Goal: Information Seeking & Learning: Learn about a topic

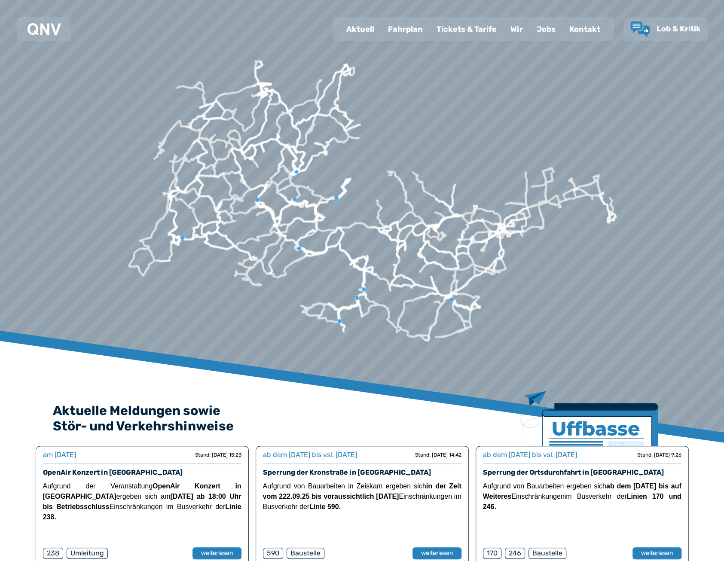
click at [401, 30] on div "Fahrplan" at bounding box center [405, 29] width 49 height 22
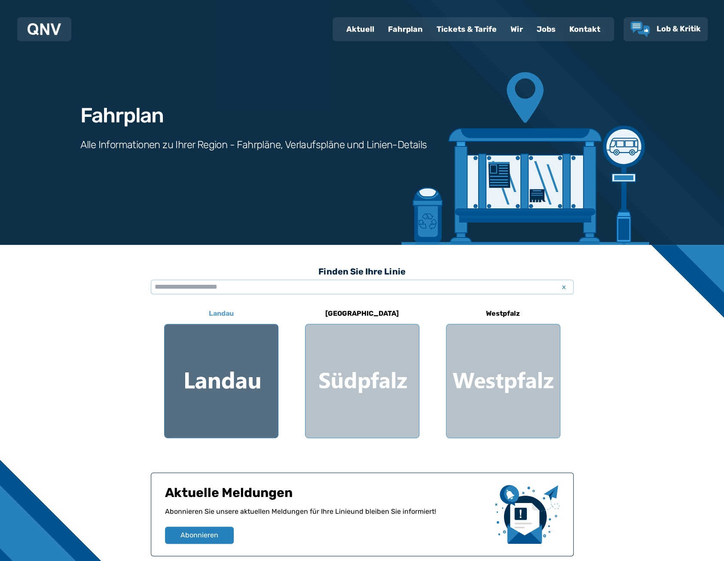
click at [241, 373] on div at bounding box center [221, 381] width 113 height 113
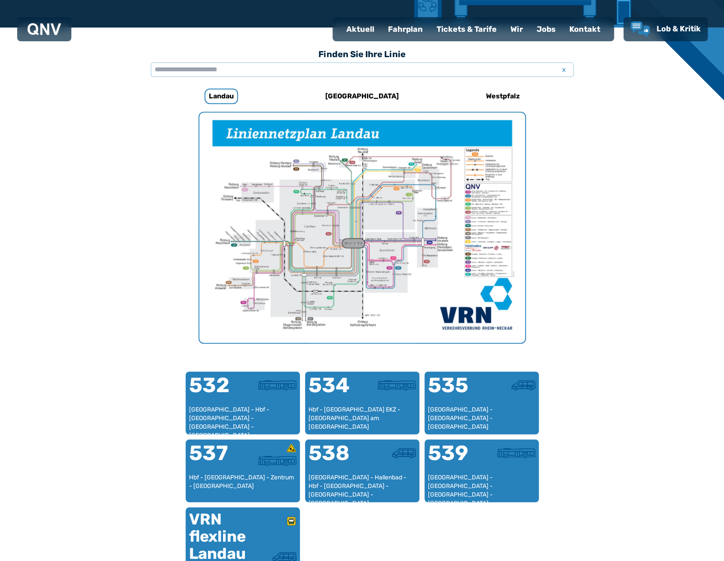
scroll to position [265, 0]
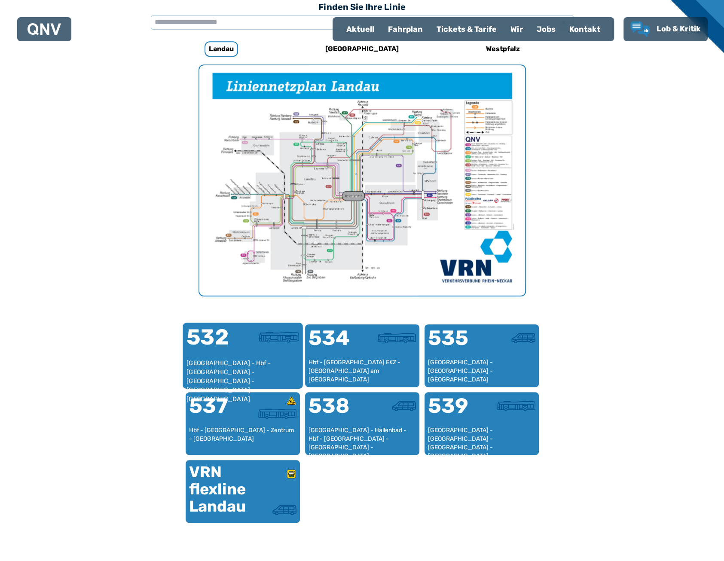
click at [245, 356] on div at bounding box center [271, 343] width 56 height 32
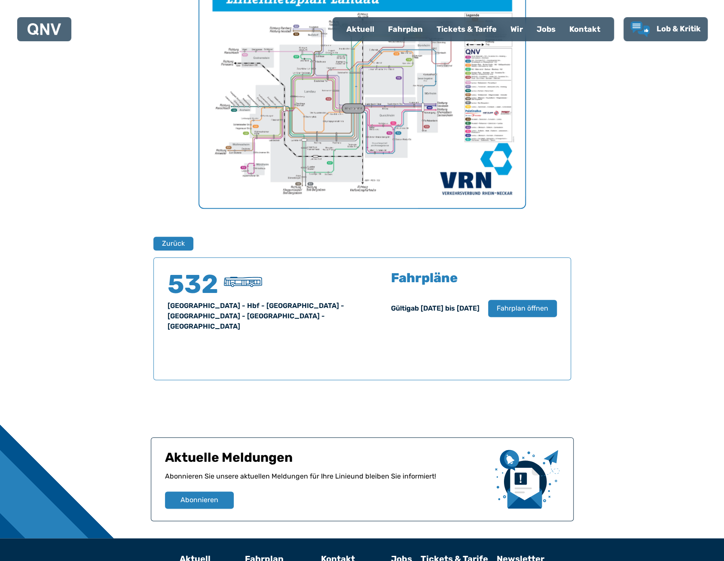
scroll to position [255, 0]
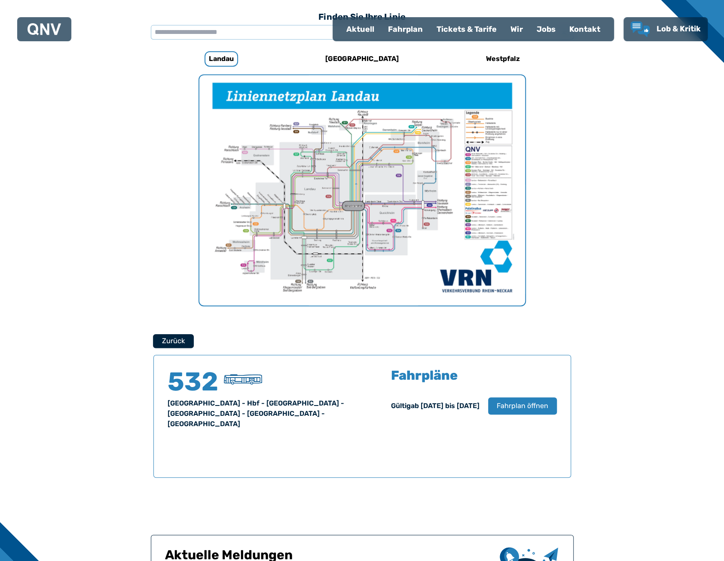
click at [180, 346] on button "Zurück" at bounding box center [173, 341] width 41 height 14
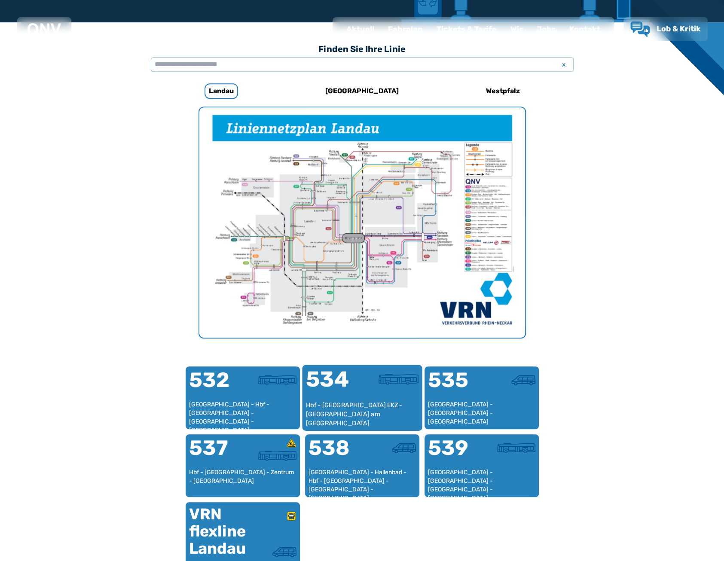
scroll to position [265, 0]
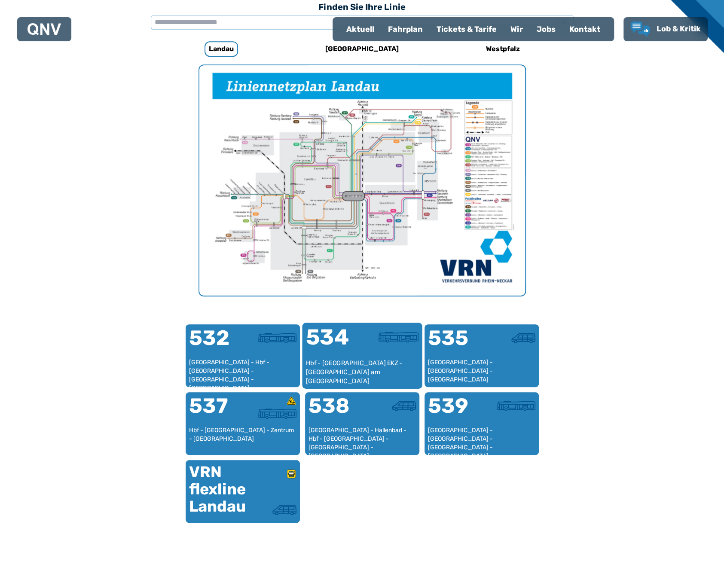
click at [368, 383] on div "Hbf - [GEOGRAPHIC_DATA] EKZ - [GEOGRAPHIC_DATA] am [GEOGRAPHIC_DATA]" at bounding box center [362, 372] width 113 height 26
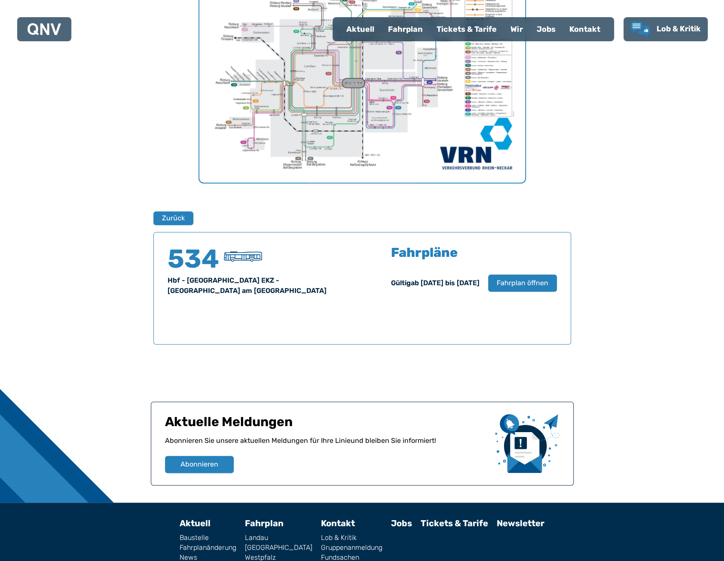
scroll to position [427, 0]
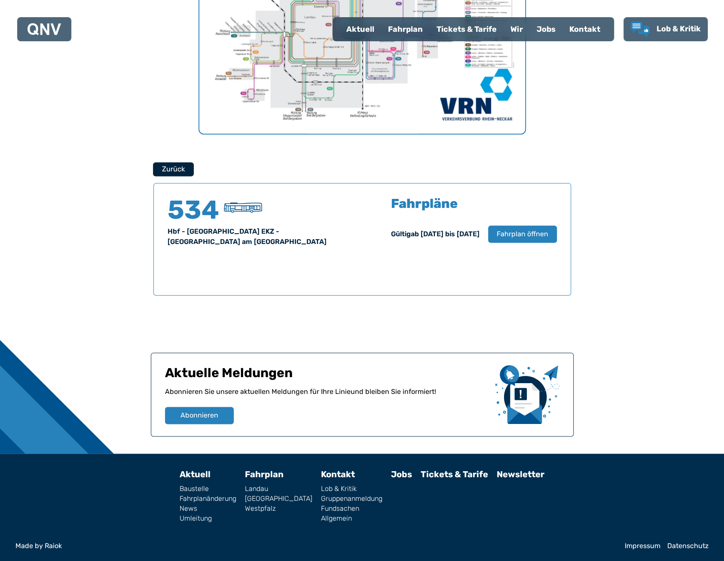
click at [187, 174] on button "Zurück" at bounding box center [173, 169] width 41 height 14
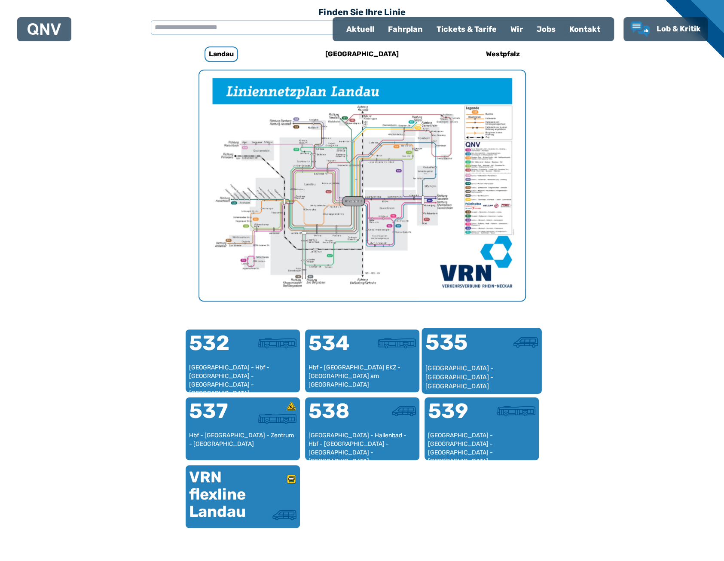
scroll to position [265, 0]
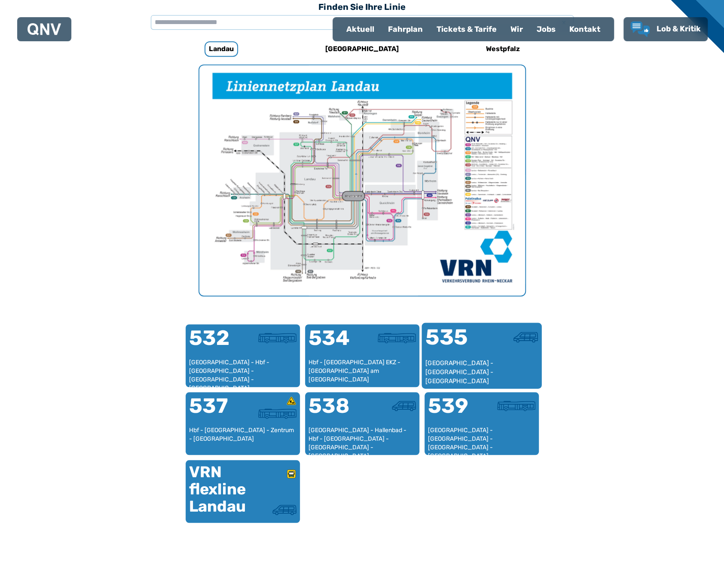
click at [495, 347] on div at bounding box center [510, 343] width 56 height 32
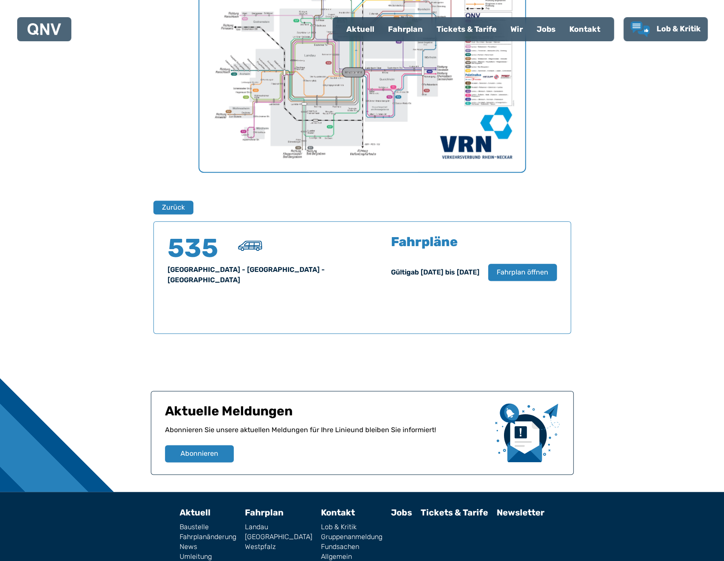
scroll to position [427, 0]
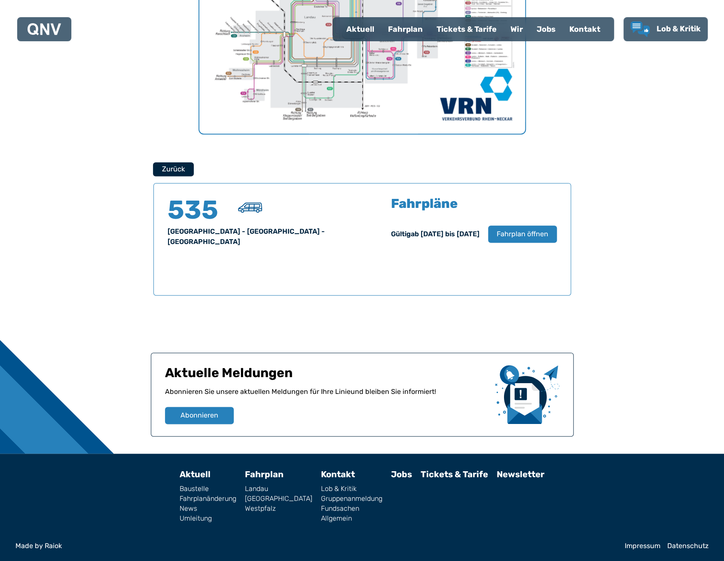
click at [180, 174] on button "Zurück" at bounding box center [173, 169] width 41 height 14
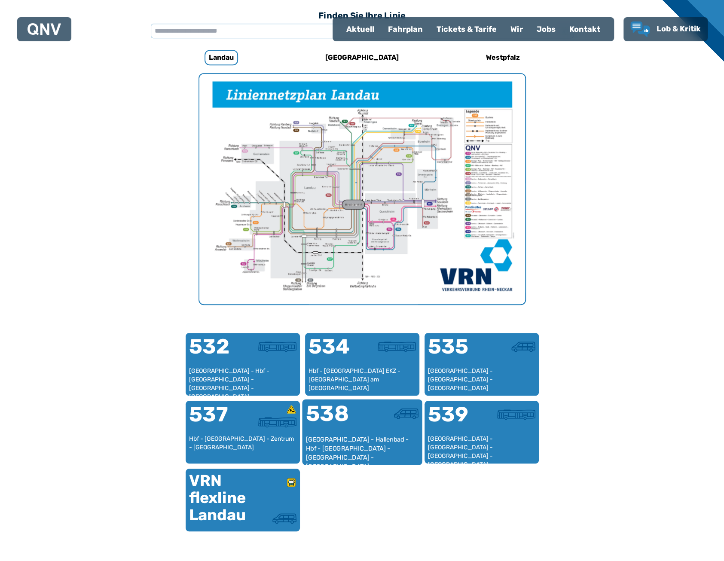
scroll to position [264, 0]
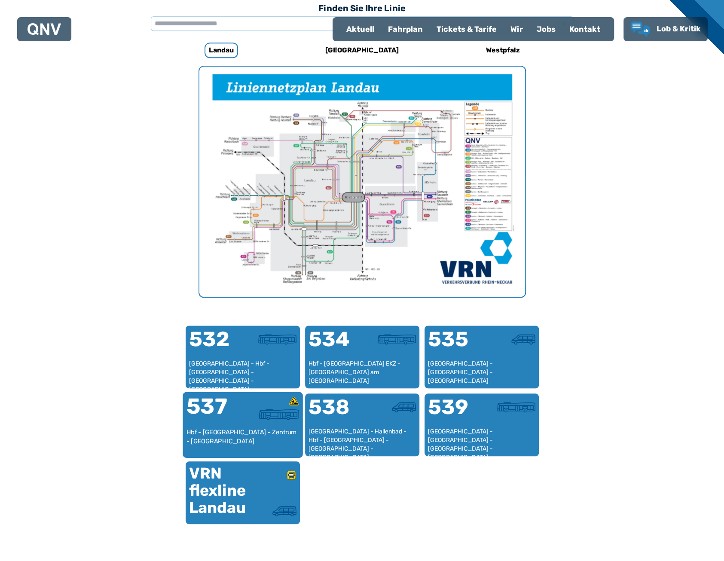
click at [248, 405] on div at bounding box center [271, 403] width 56 height 14
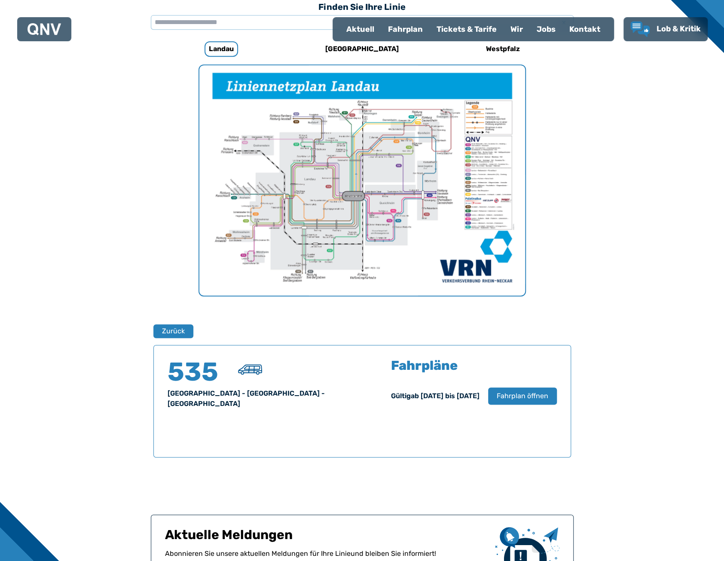
scroll to position [427, 0]
